Goal: Communication & Community: Answer question/provide support

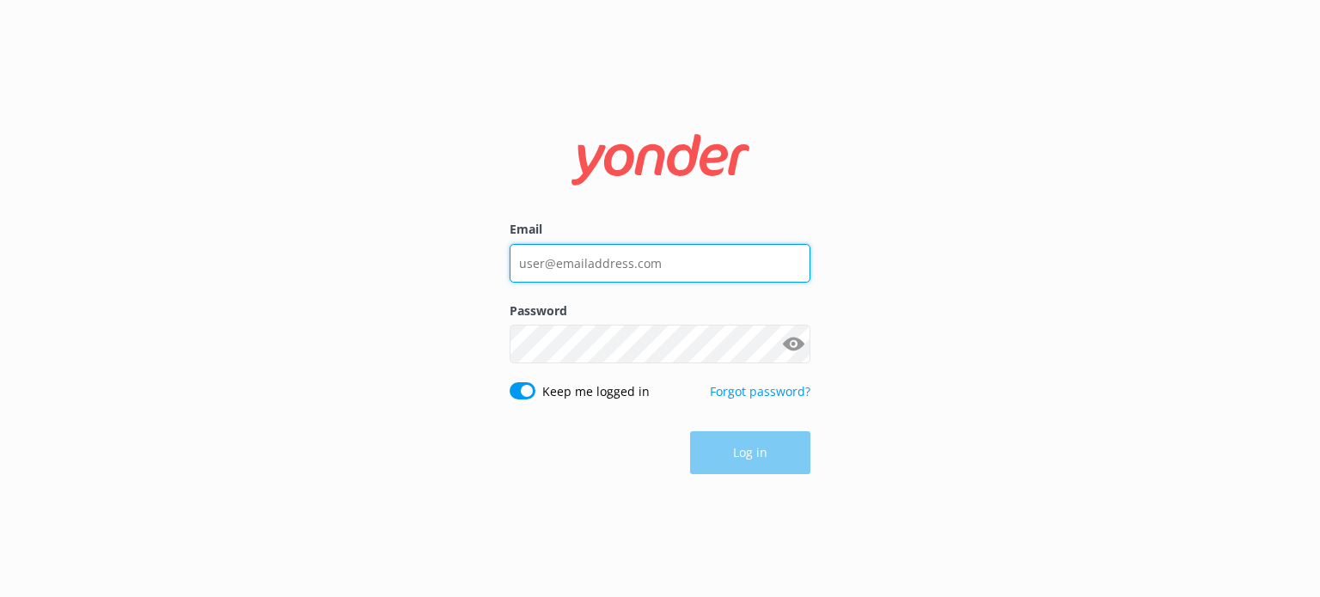
click at [619, 260] on input "Email" at bounding box center [660, 263] width 301 height 39
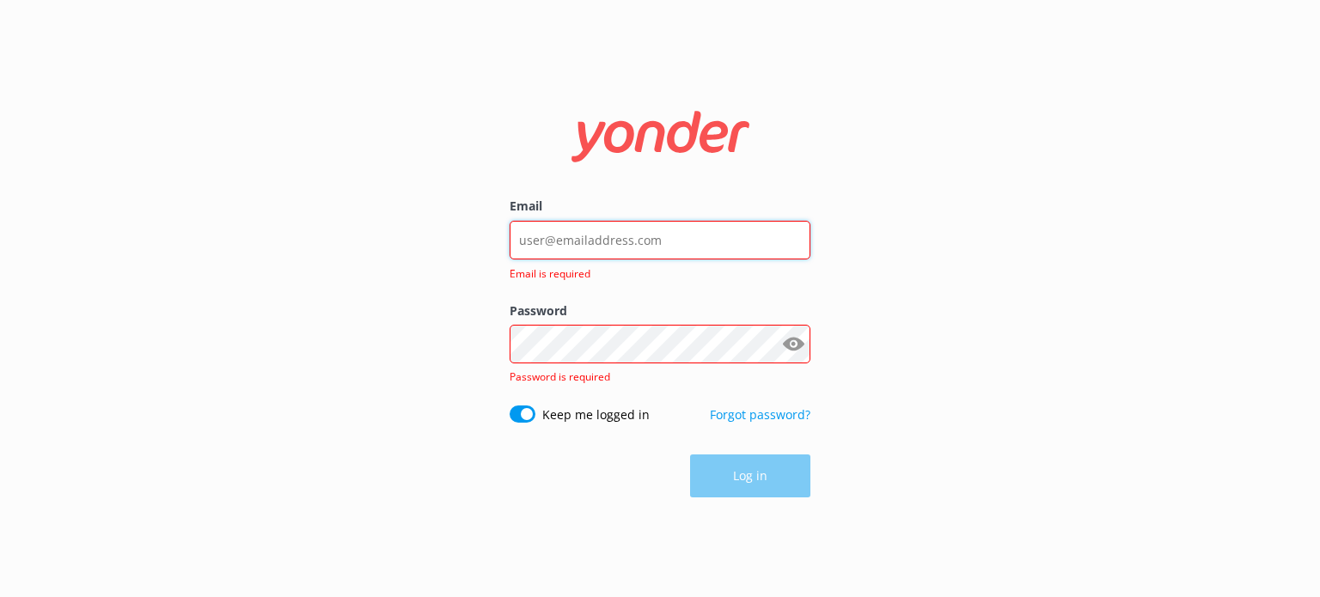
type input "[EMAIL_ADDRESS][DOMAIN_NAME]"
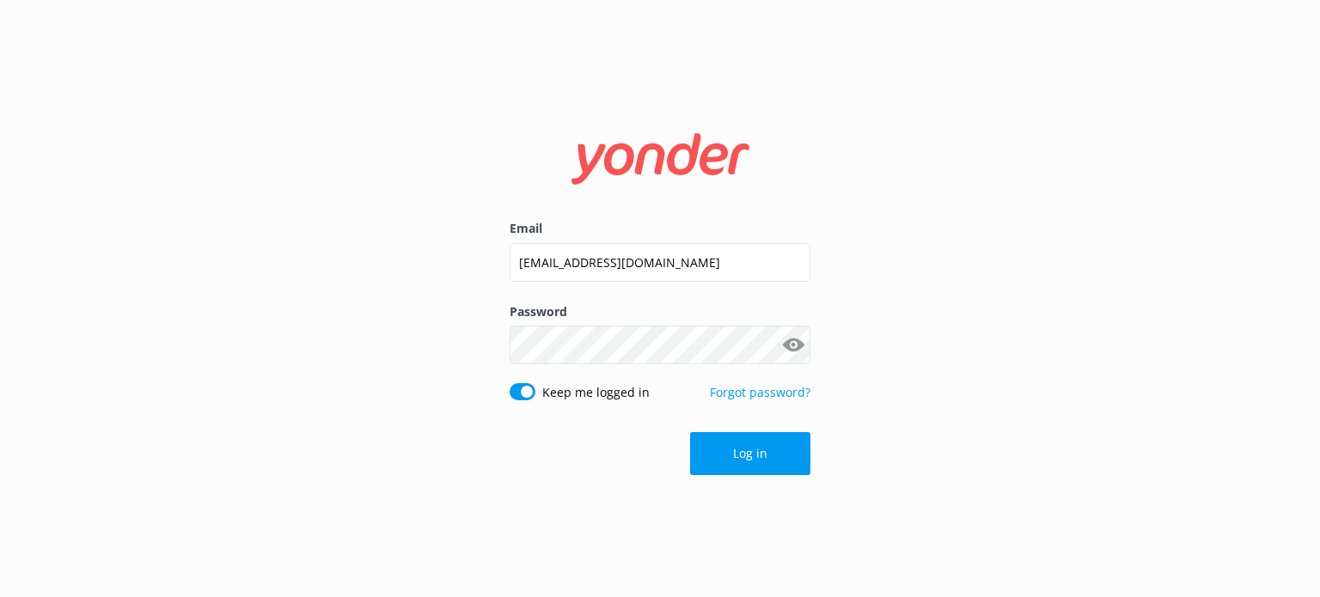
click button "Log in" at bounding box center [750, 453] width 120 height 43
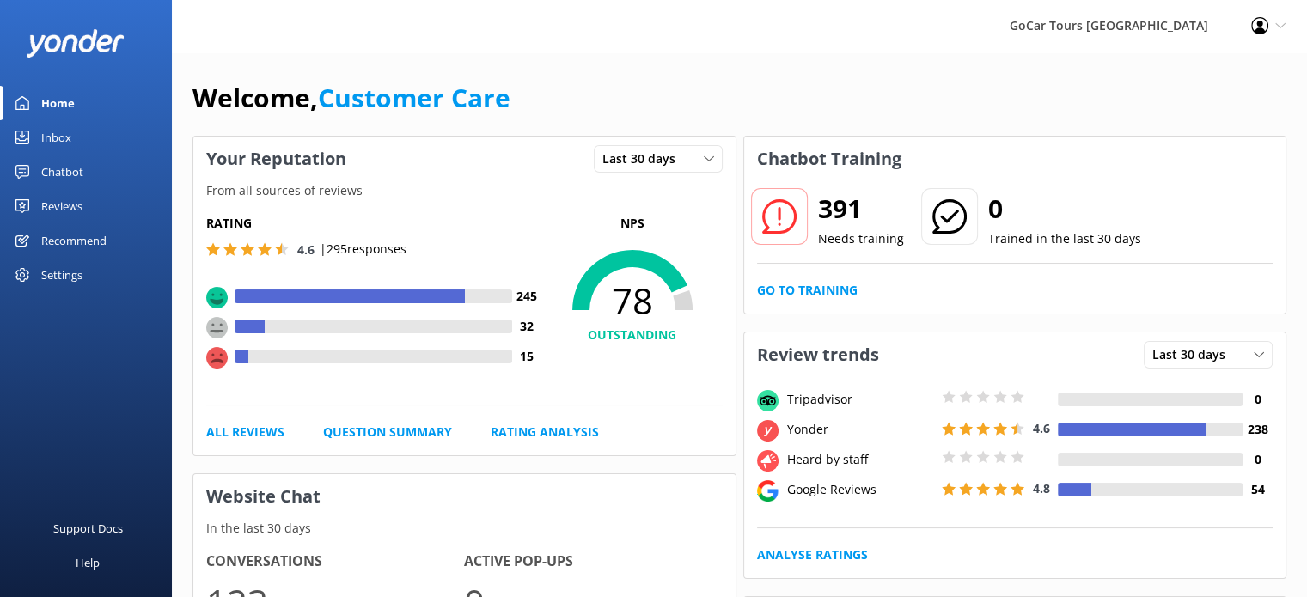
click at [65, 132] on div "Inbox" at bounding box center [56, 137] width 30 height 34
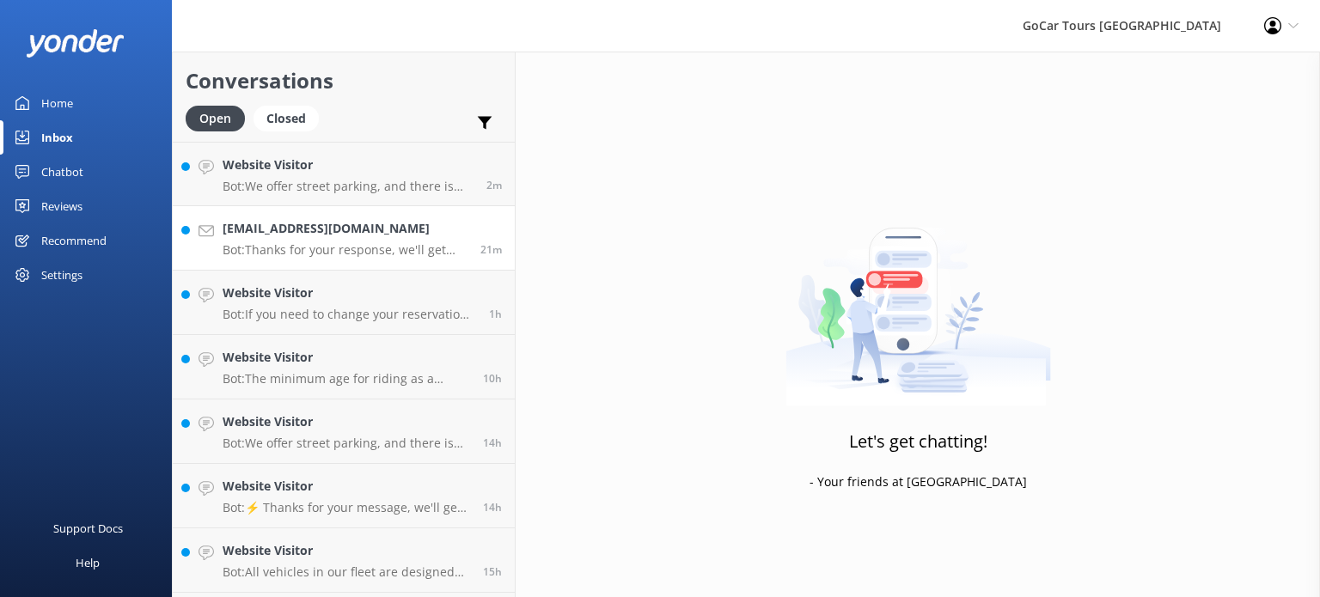
click at [370, 236] on h4 "[EMAIL_ADDRESS][DOMAIN_NAME]" at bounding box center [345, 228] width 245 height 19
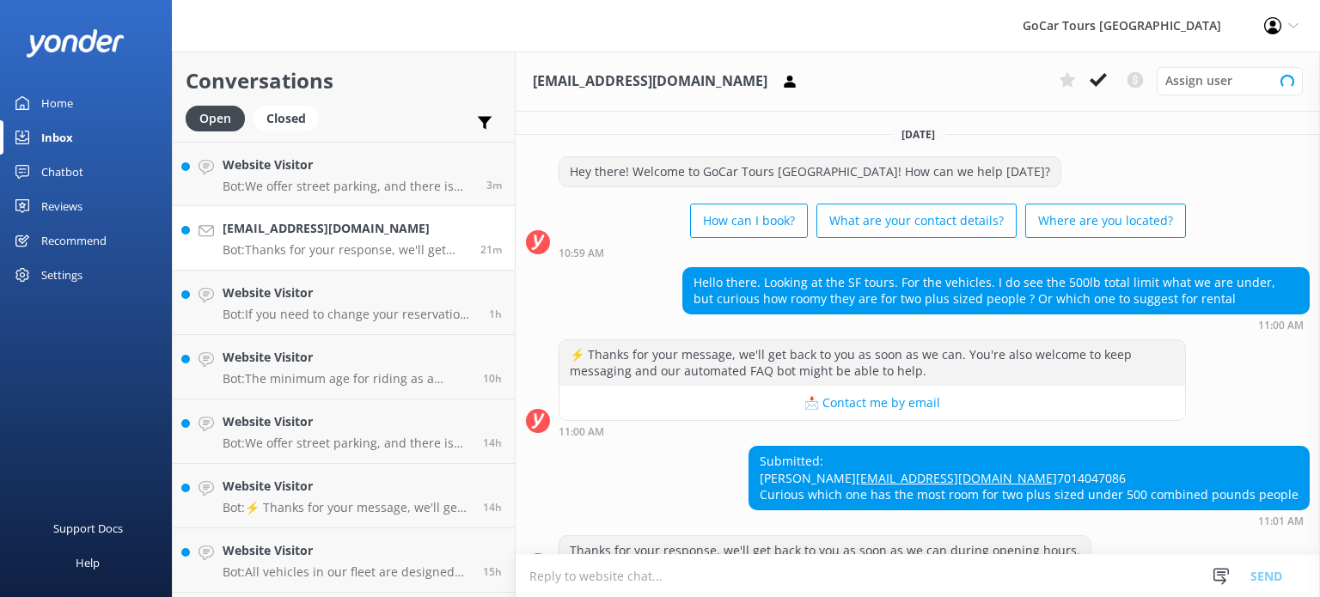
scroll to position [67, 0]
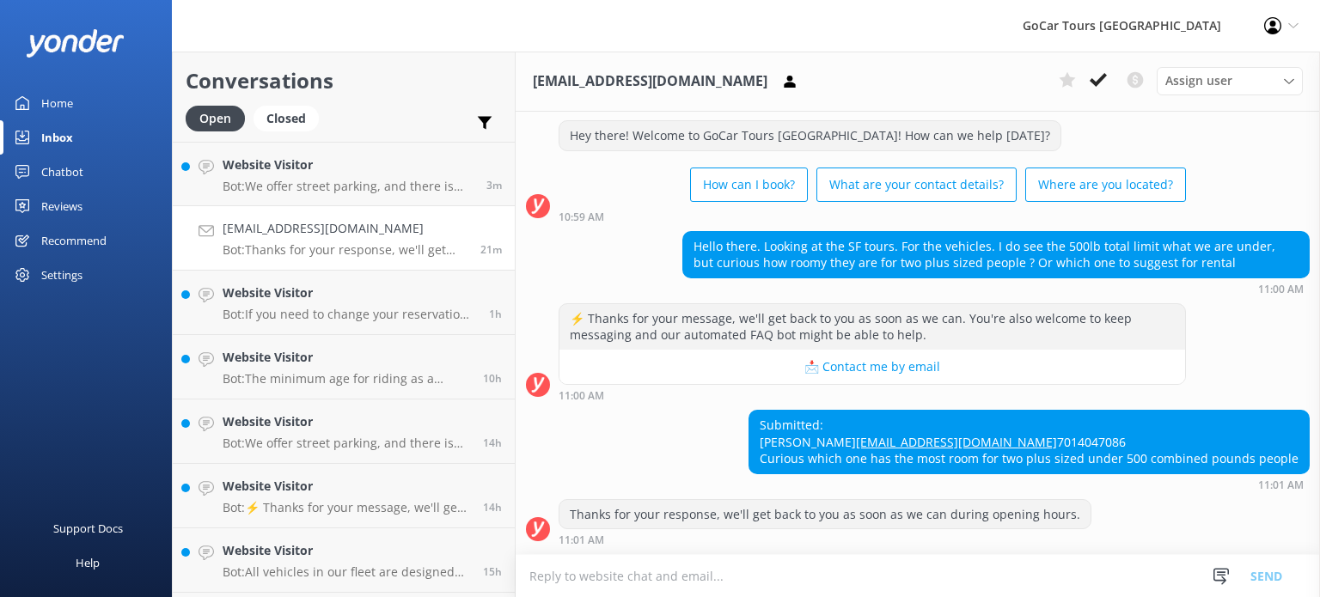
click at [1285, 461] on div "Submitted: [PERSON_NAME] [PERSON_NAME][EMAIL_ADDRESS][DOMAIN_NAME] 7014047086 C…" at bounding box center [1029, 442] width 560 height 63
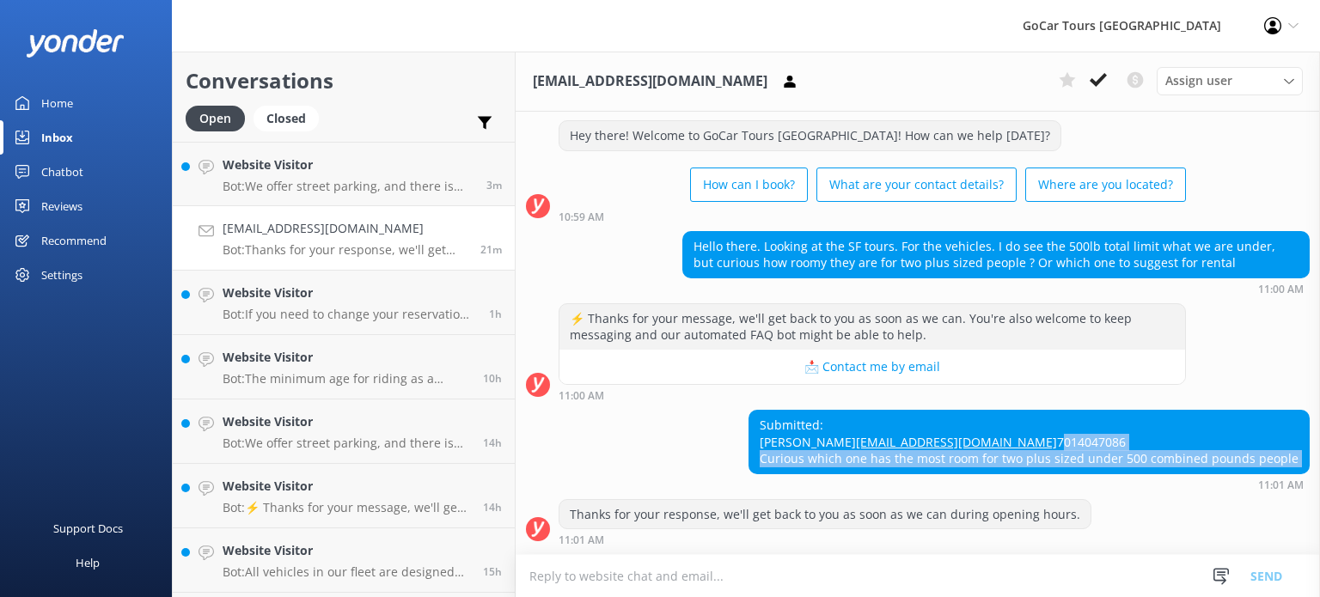
drag, startPoint x: 1285, startPoint y: 461, endPoint x: 680, endPoint y: 445, distance: 605.3
click at [680, 445] on div "Submitted: [PERSON_NAME] [PERSON_NAME][EMAIL_ADDRESS][DOMAIN_NAME] 7014047086 C…" at bounding box center [918, 450] width 804 height 81
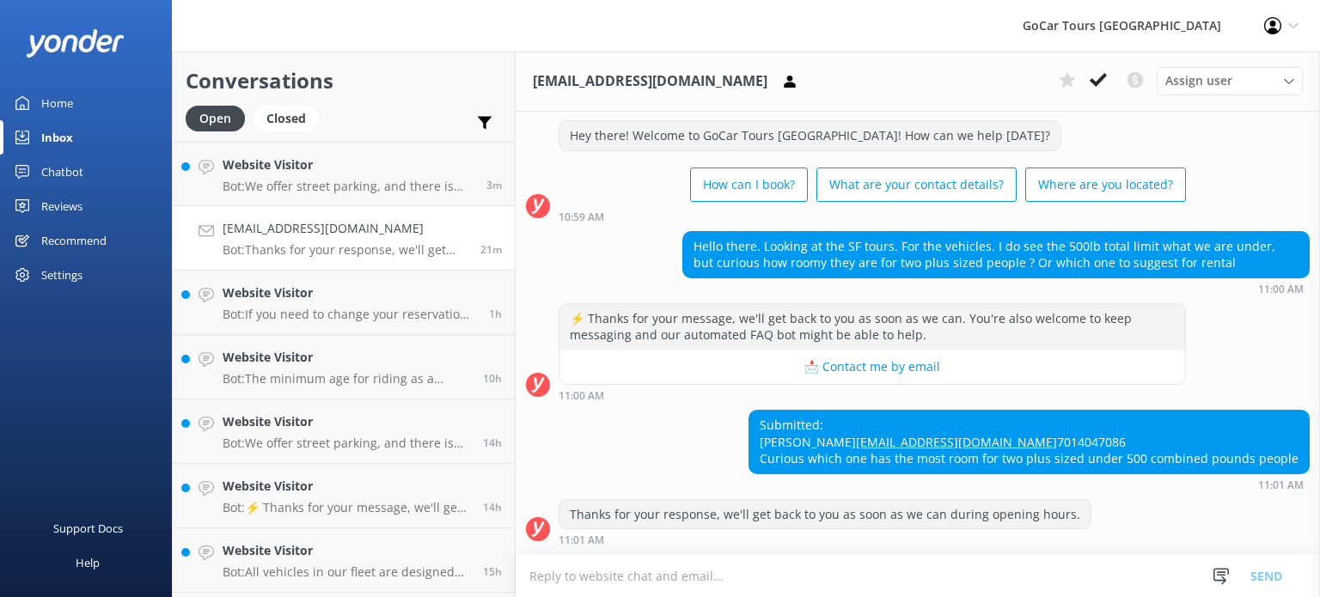
click at [714, 410] on div "Submitted: [PERSON_NAME] [PERSON_NAME][EMAIL_ADDRESS][DOMAIN_NAME] 7014047086 C…" at bounding box center [918, 450] width 804 height 81
click at [836, 232] on div "Hello there. Looking at the SF tours. For the vehicles. I do see the 500lb tota…" at bounding box center [996, 255] width 626 height 46
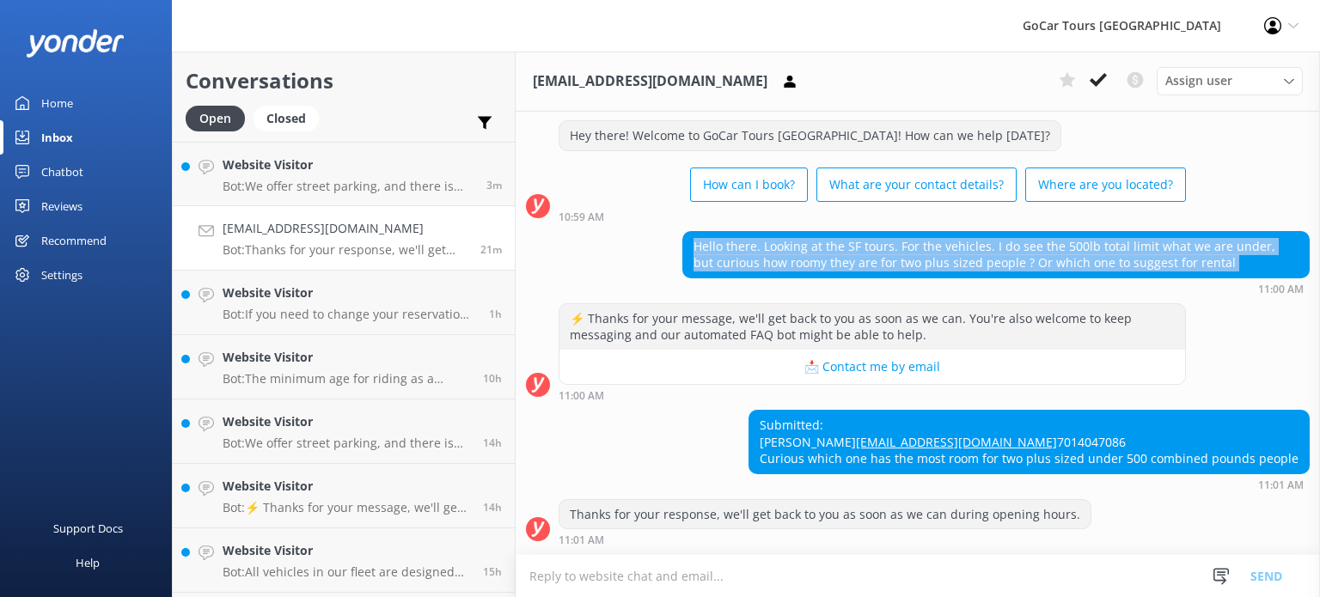
click at [836, 232] on div "Hello there. Looking at the SF tours. For the vehicles. I do see the 500lb tota…" at bounding box center [996, 255] width 626 height 46
copy div "Hello there. Looking at the SF tours. For the vehicles. I do see the 500lb tota…"
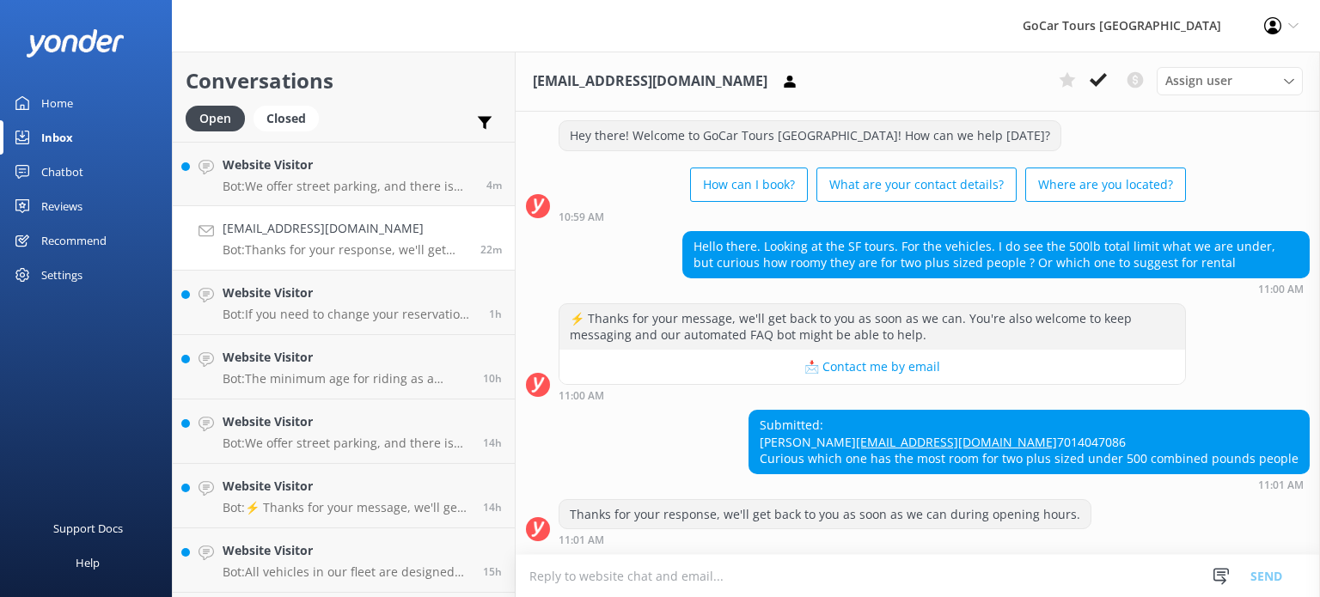
click at [688, 576] on textarea at bounding box center [918, 576] width 804 height 42
paste textarea "Hello, Thanks for your question! The classic GoCars are comfortable for many gu…"
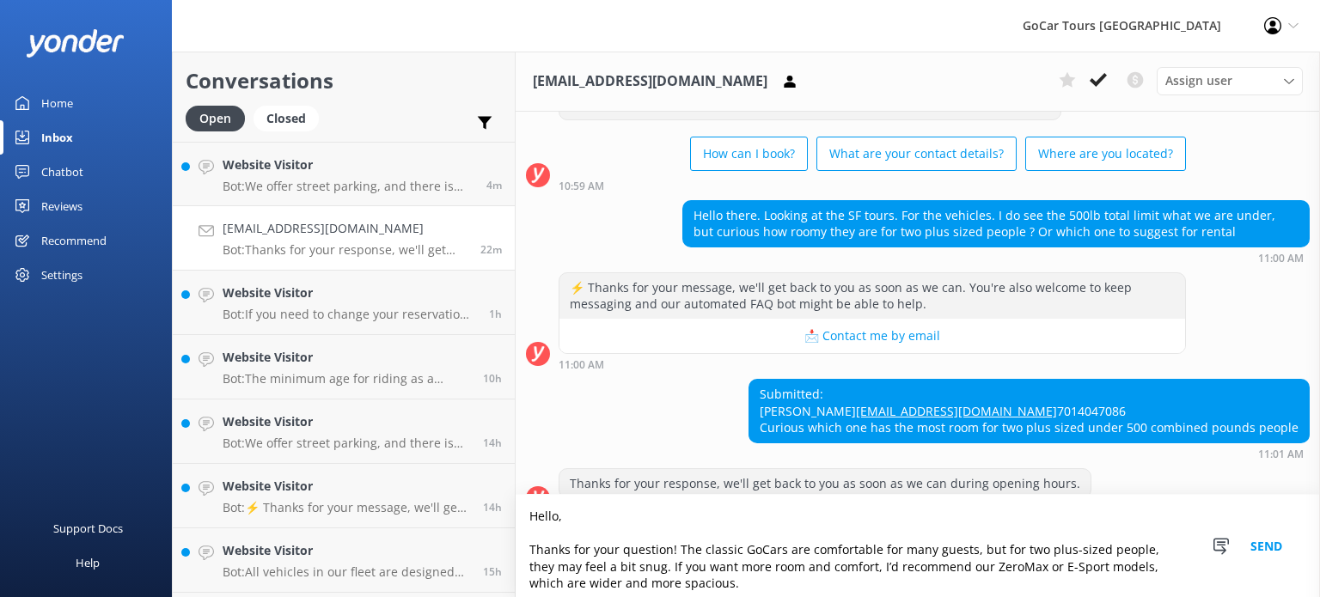
scroll to position [127, 0]
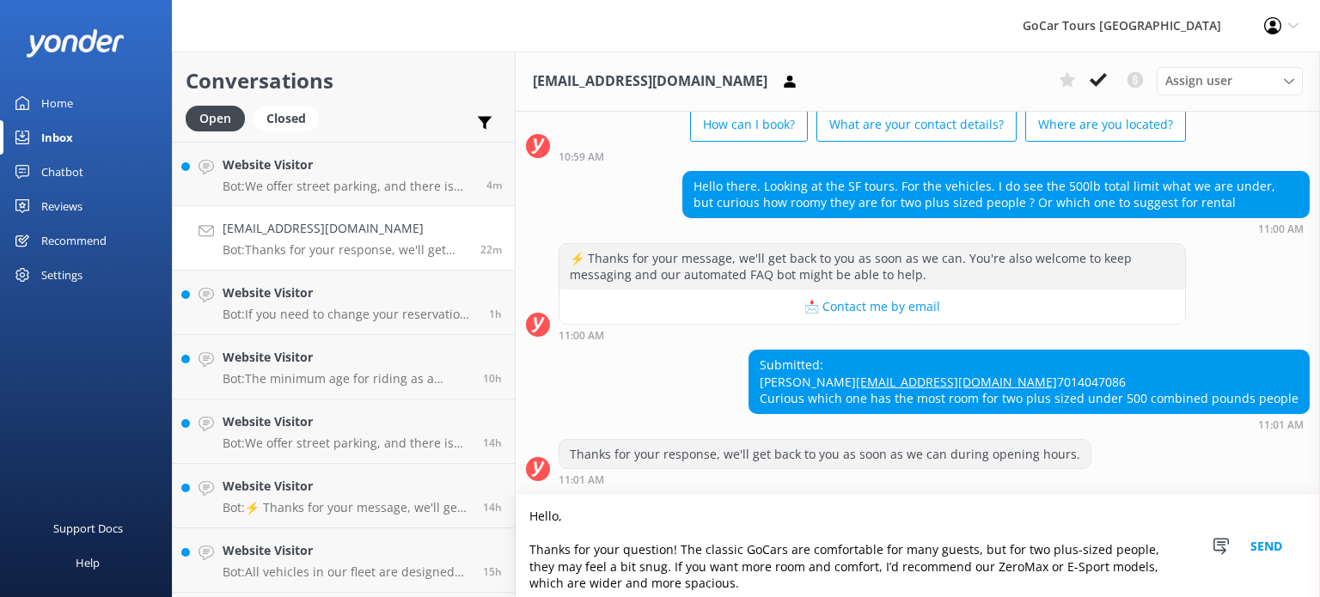
click at [626, 521] on textarea "Hello, Thanks for your question! The classic GoCars are comfortable for many gu…" at bounding box center [918, 546] width 804 height 102
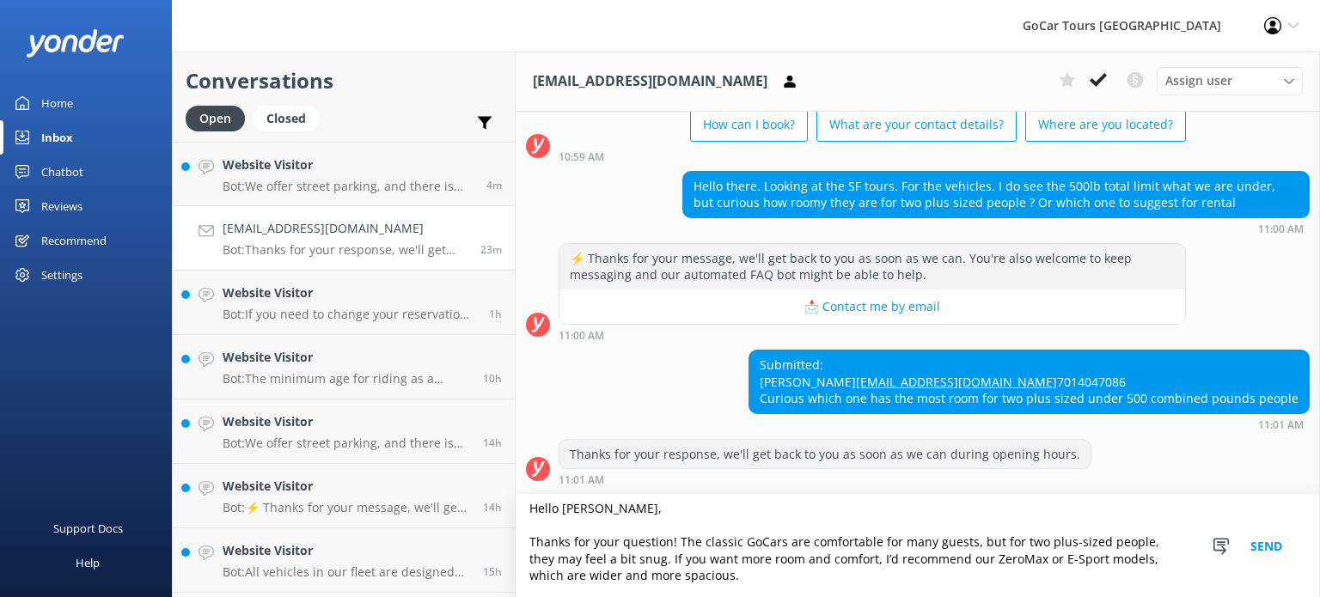
scroll to position [7, 0]
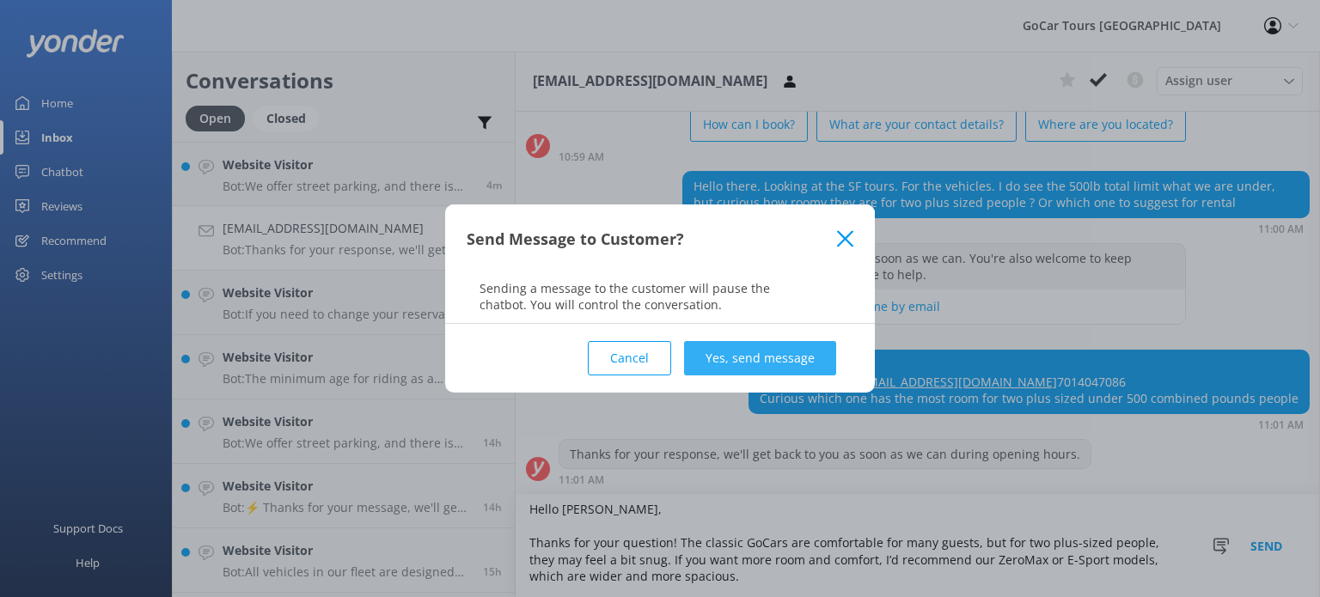
type textarea "Hello [PERSON_NAME], Thanks for your question! The classic GoCars are comfortab…"
click at [749, 353] on button "Yes, send message" at bounding box center [760, 358] width 152 height 34
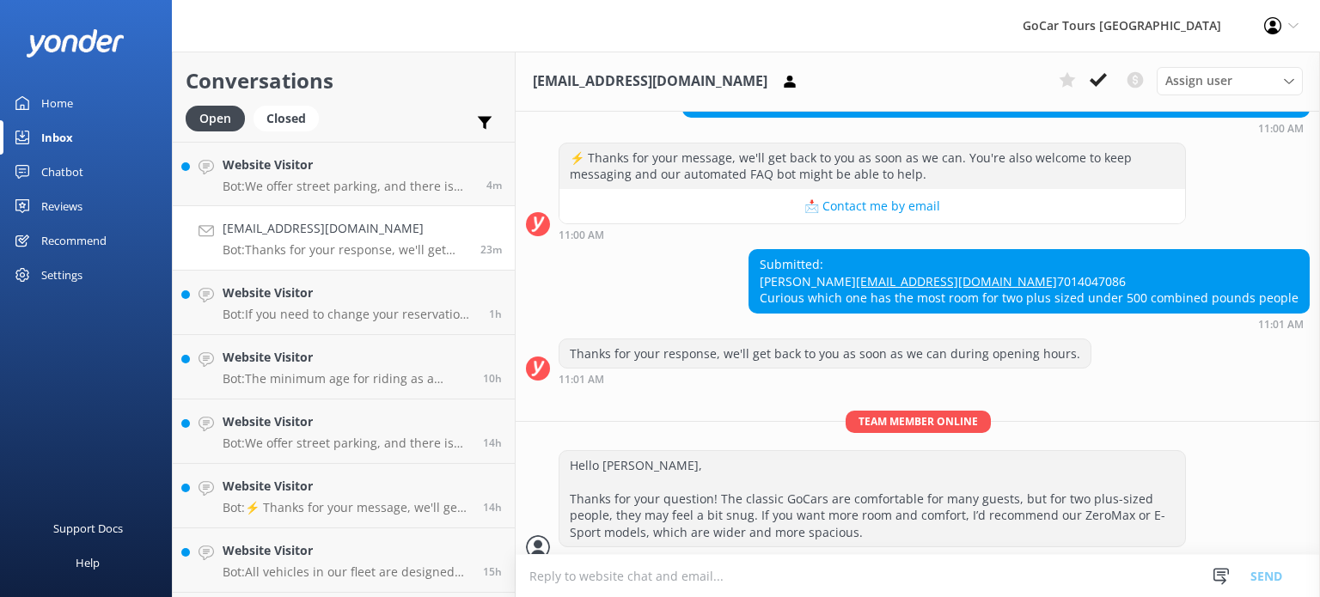
scroll to position [246, 0]
